Goal: Share content: Share content

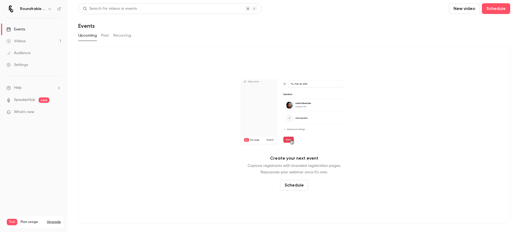
click at [105, 33] on button "Past" at bounding box center [105, 35] width 8 height 9
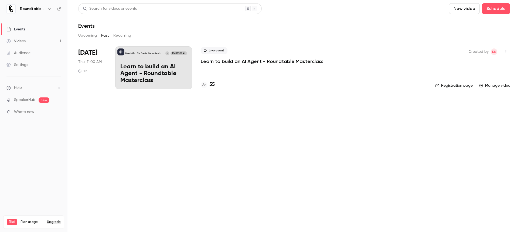
click at [220, 59] on p "Learn to build an AI Agent - Roundtable Masterclass" at bounding box center [262, 61] width 123 height 6
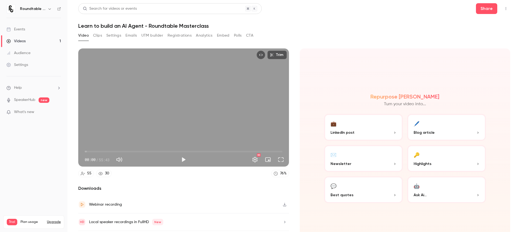
click at [97, 35] on button "Clips" at bounding box center [97, 35] width 9 height 9
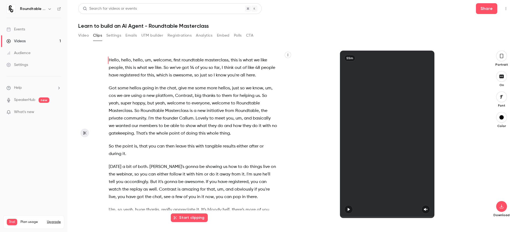
click at [115, 34] on button "Settings" at bounding box center [113, 35] width 15 height 9
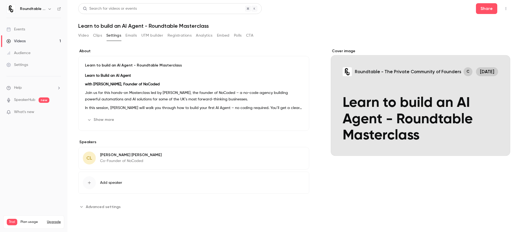
click at [206, 37] on button "Analytics" at bounding box center [204, 35] width 17 height 9
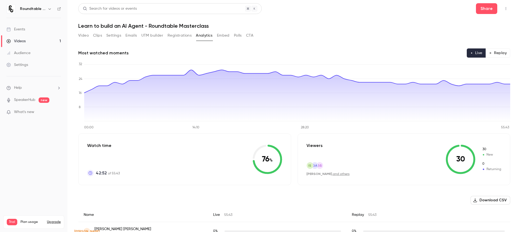
click at [238, 35] on button "Polls" at bounding box center [238, 35] width 8 height 9
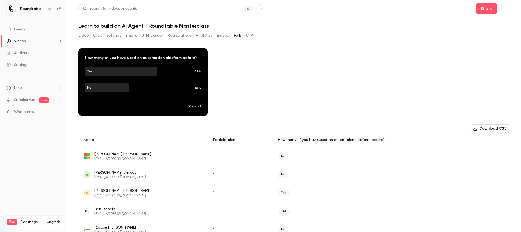
click at [250, 34] on button "CTA" at bounding box center [249, 35] width 7 height 9
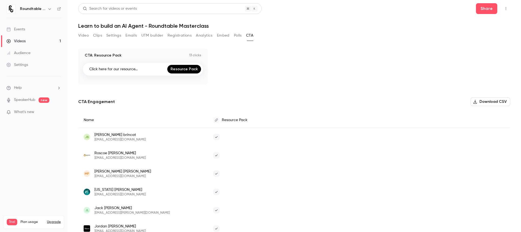
click at [96, 35] on button "Clips" at bounding box center [97, 35] width 9 height 9
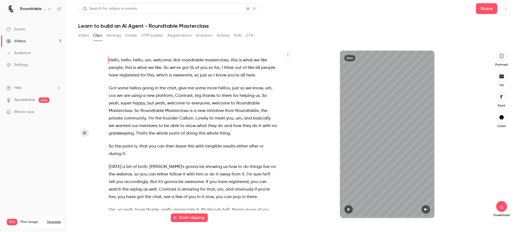
click at [346, 210] on icon "button" at bounding box center [348, 210] width 4 height 4
click at [371, 216] on span at bounding box center [387, 217] width 94 height 9
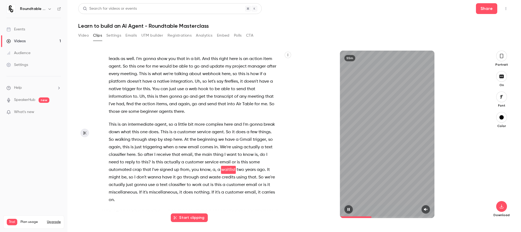
scroll to position [2308, 0]
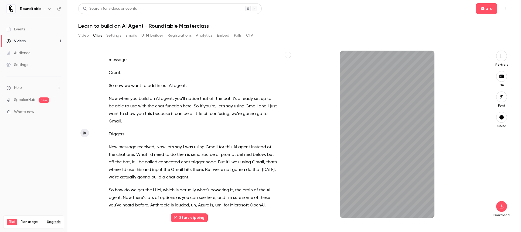
drag, startPoint x: 385, startPoint y: 218, endPoint x: 417, endPoint y: 220, distance: 31.6
click at [417, 220] on div "Hello , hello , hello , um , welcome , first roundtable masterclass , this is w…" at bounding box center [292, 142] width 380 height 182
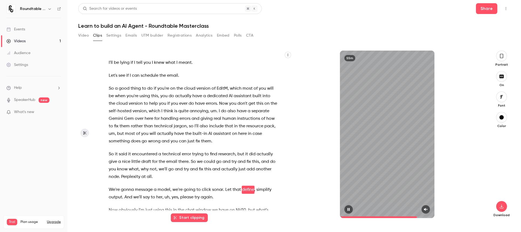
click at [351, 217] on span at bounding box center [378, 218] width 77 height 2
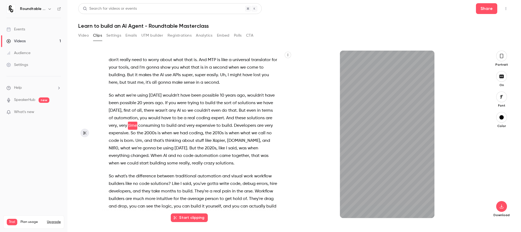
scroll to position [765, 0]
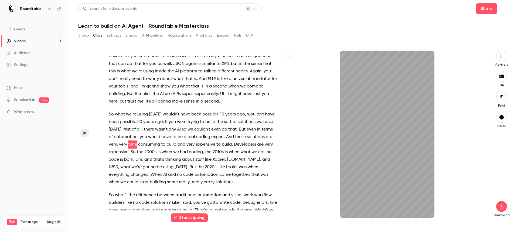
type input "*****"
click at [82, 34] on button "Video" at bounding box center [83, 35] width 11 height 9
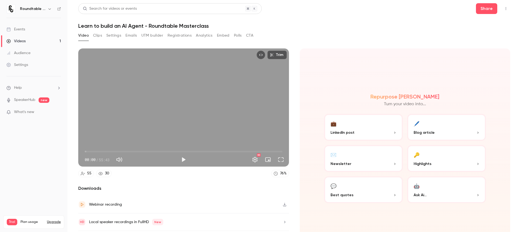
click at [357, 127] on button "💼 LinkedIn post" at bounding box center [363, 127] width 79 height 27
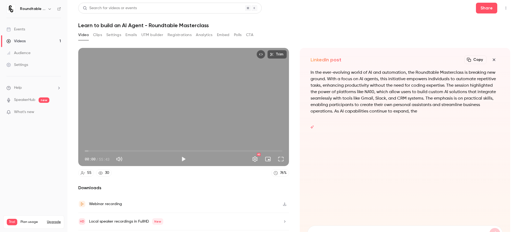
scroll to position [5, 0]
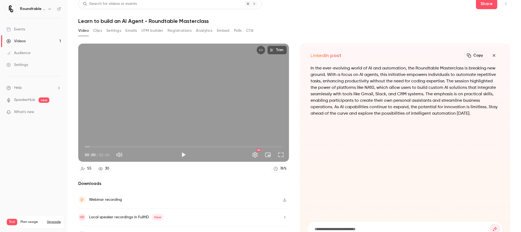
click at [495, 55] on icon "button" at bounding box center [494, 55] width 6 height 4
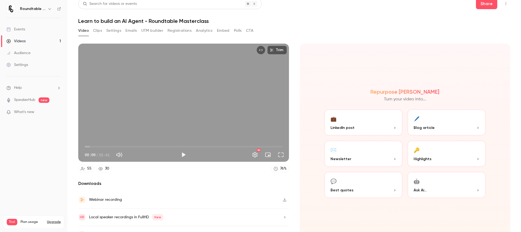
click at [427, 125] on span "Blog article" at bounding box center [423, 128] width 21 height 6
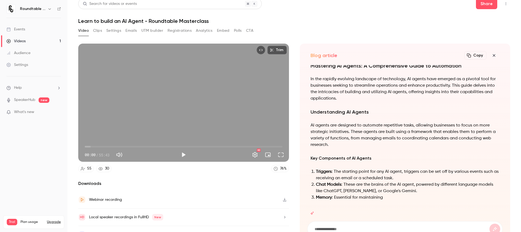
scroll to position [0, 0]
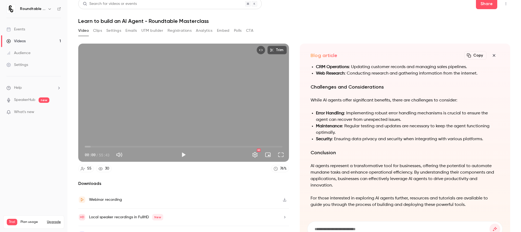
click at [473, 56] on button "Copy" at bounding box center [475, 55] width 22 height 9
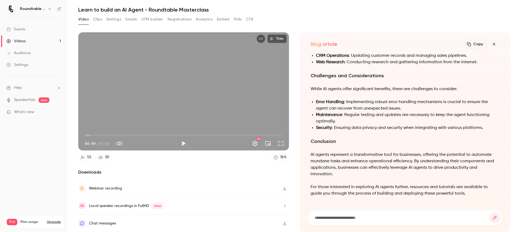
click at [492, 42] on icon "button" at bounding box center [494, 44] width 6 height 4
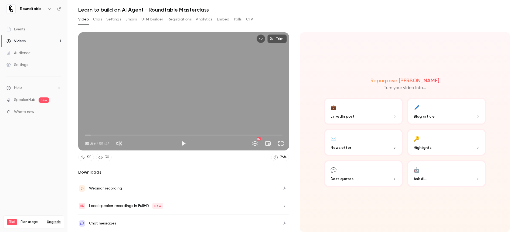
click at [353, 145] on p "Newsletter" at bounding box center [363, 148] width 66 height 6
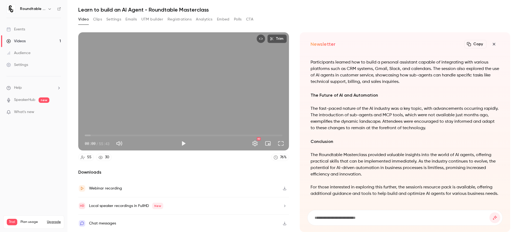
click at [136, 191] on div "Webinar recording" at bounding box center [183, 189] width 211 height 18
